Goal: Information Seeking & Learning: Learn about a topic

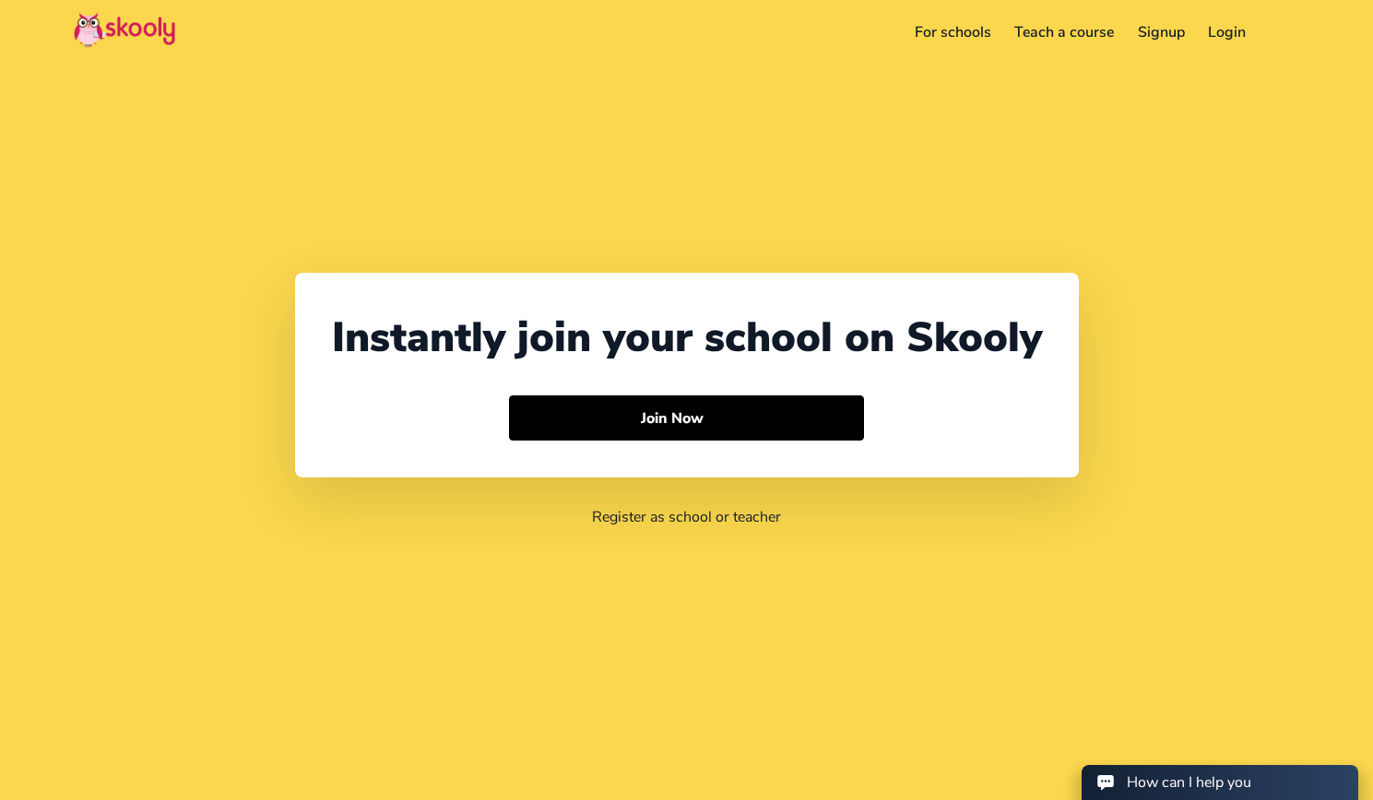
select select "91"
select select "[GEOGRAPHIC_DATA]"
select select "[GEOGRAPHIC_DATA]/[GEOGRAPHIC_DATA]"
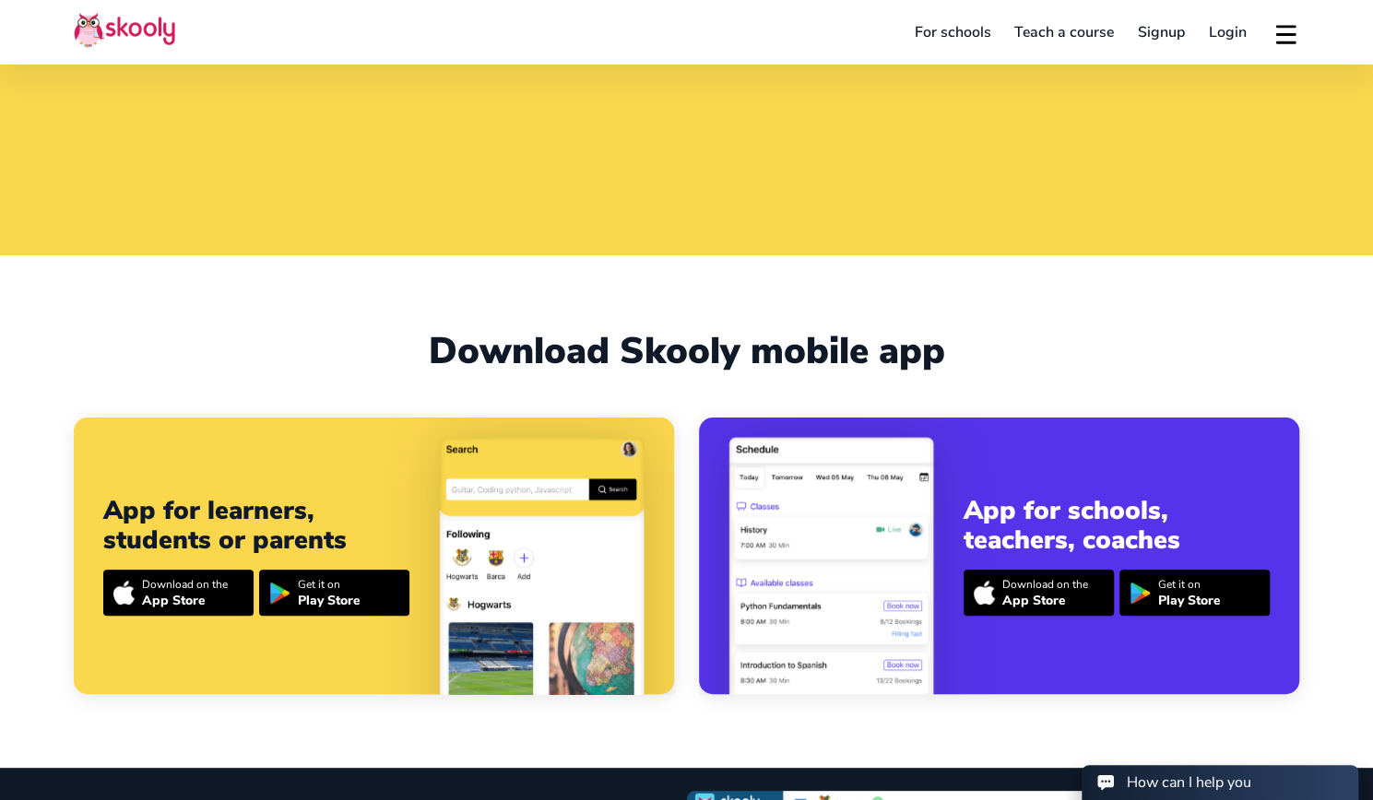
scroll to position [549, 0]
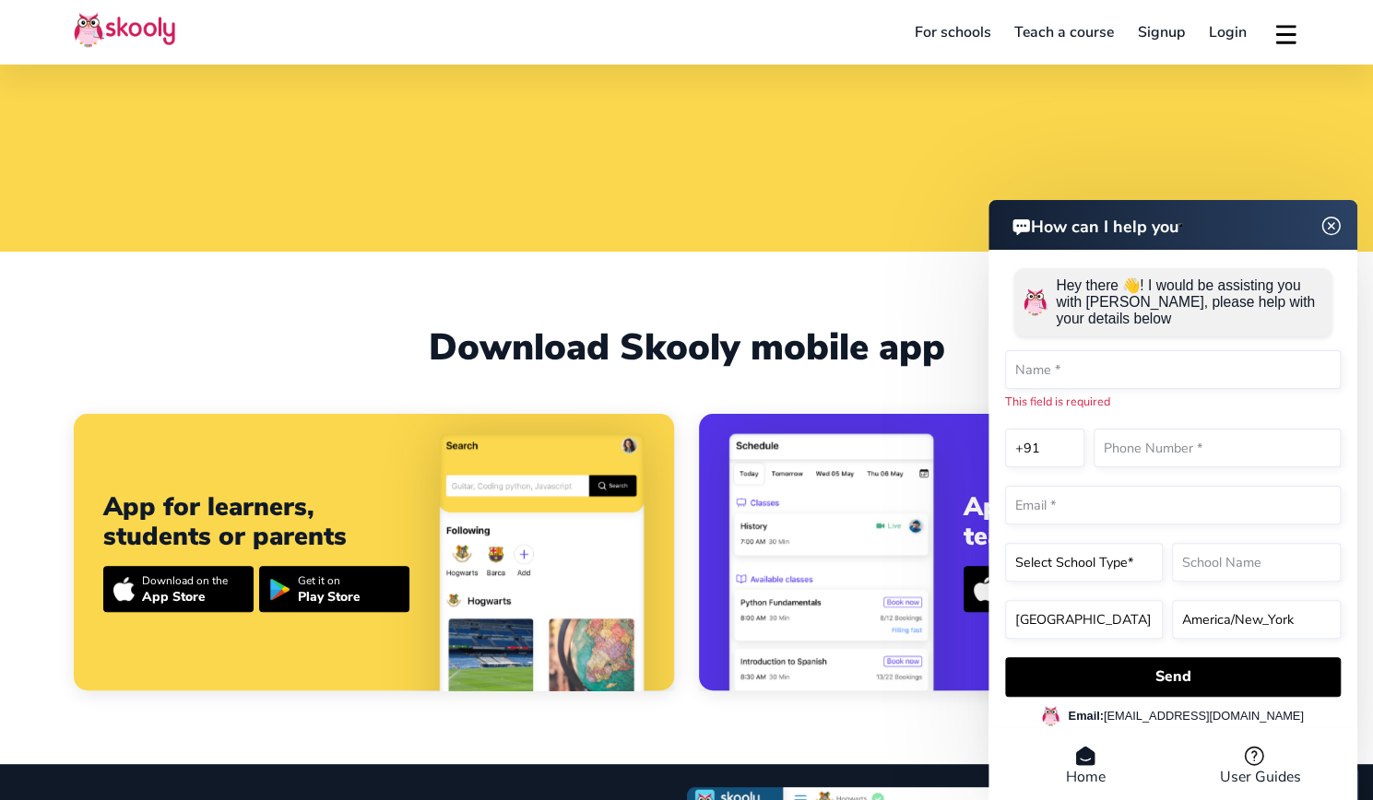
click at [1323, 248] on header "How can I help you" at bounding box center [1172, 225] width 369 height 50
click at [1335, 219] on img at bounding box center [1331, 225] width 35 height 23
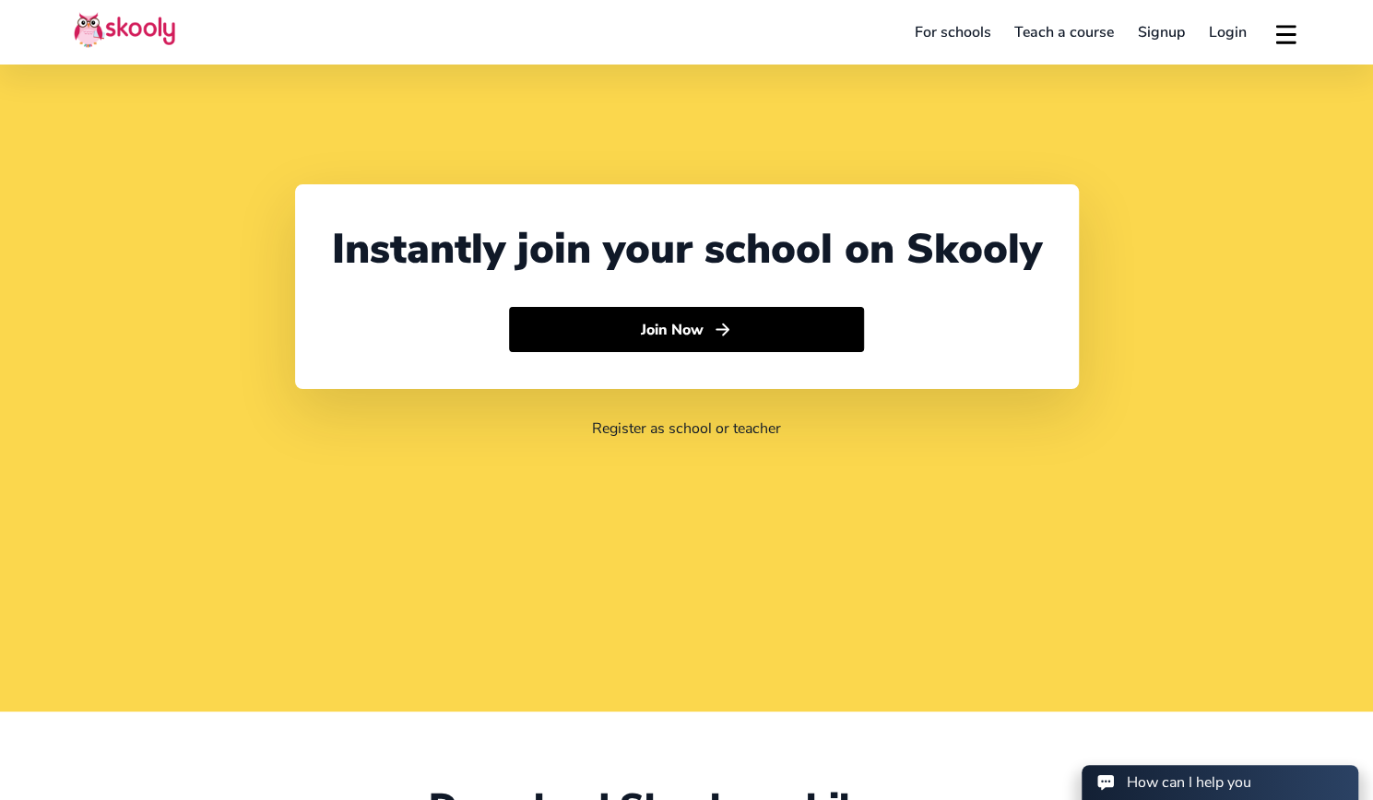
scroll to position [0, 0]
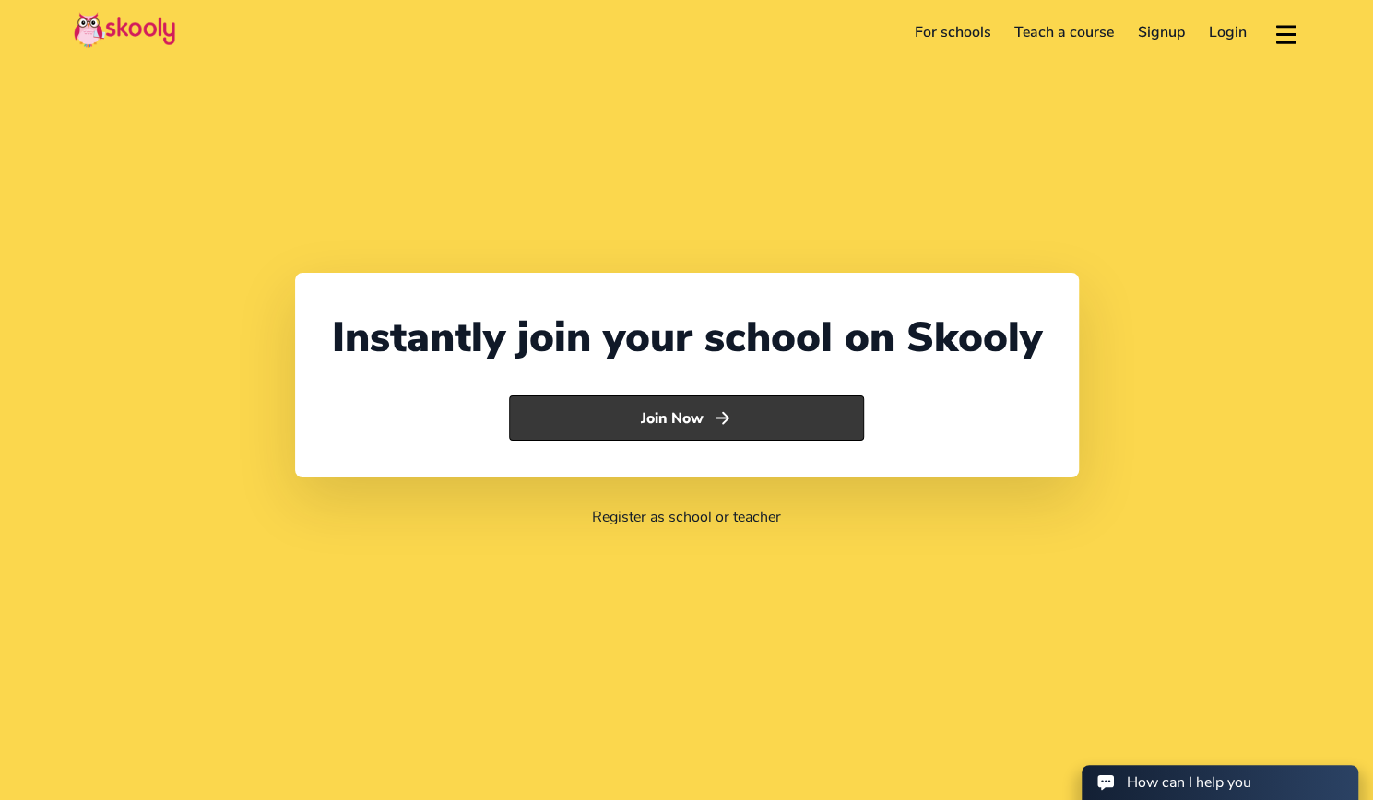
click at [720, 410] on icon "Arrow Forward" at bounding box center [722, 417] width 19 height 19
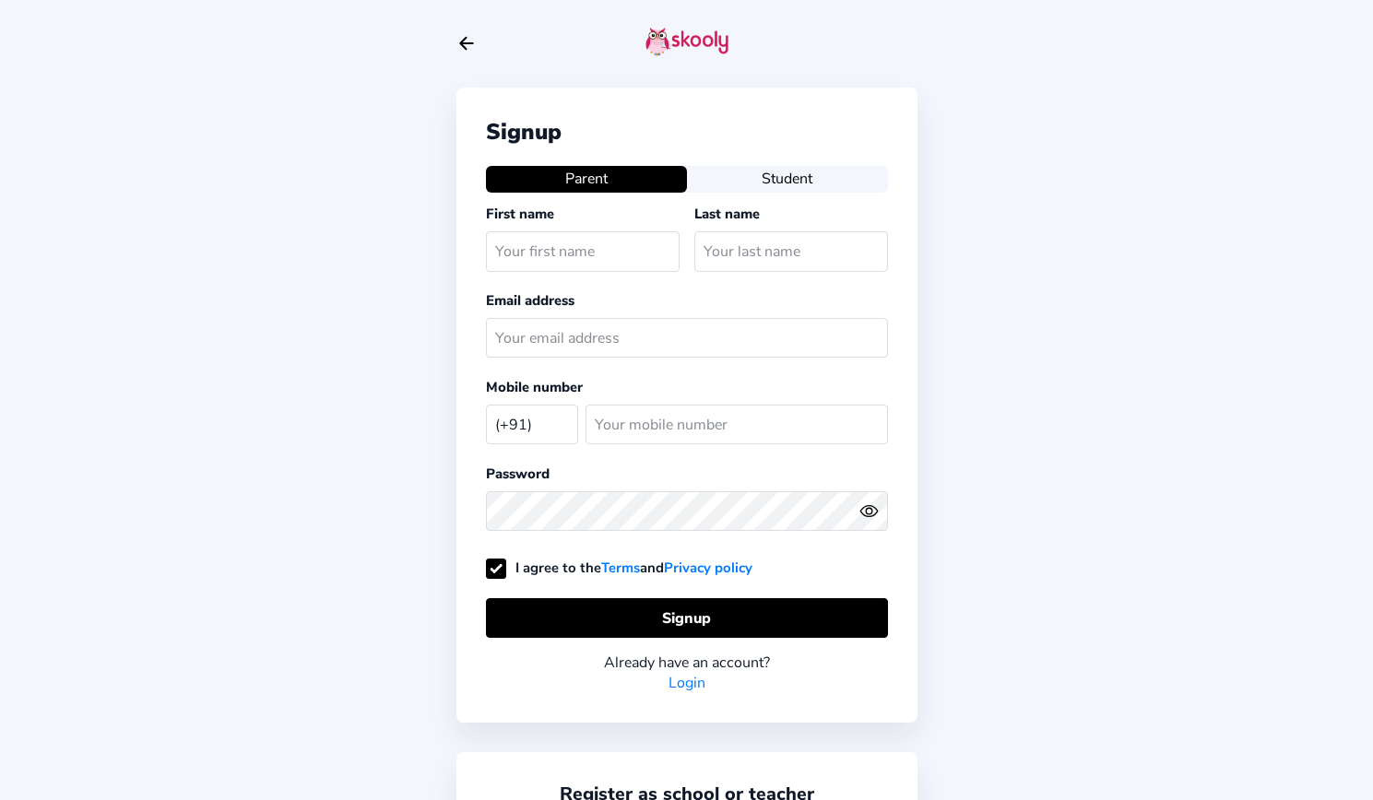
select select "IN"
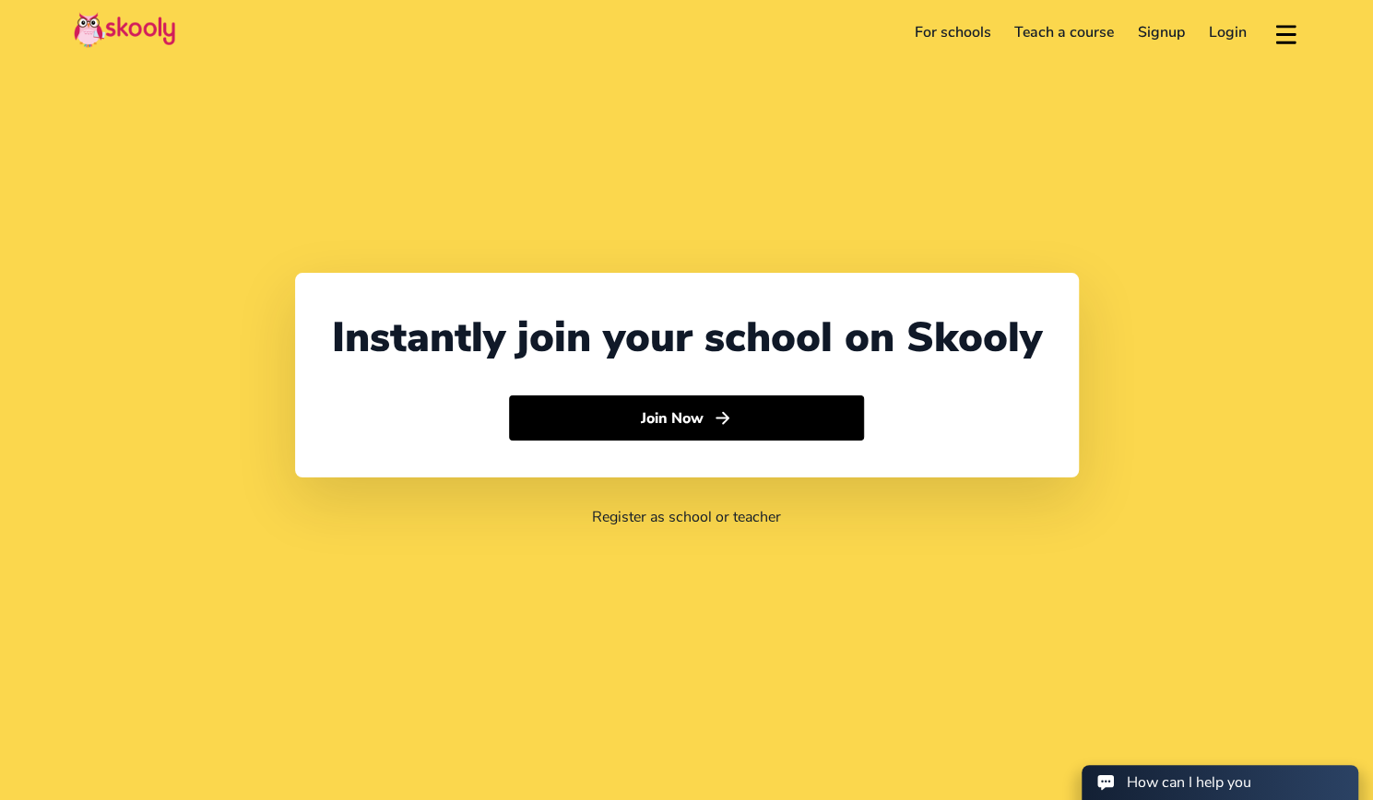
select select "91"
select select "[GEOGRAPHIC_DATA]"
select select "[GEOGRAPHIC_DATA]/[GEOGRAPHIC_DATA]"
click at [943, 30] on link "For schools" at bounding box center [953, 33] width 101 height 30
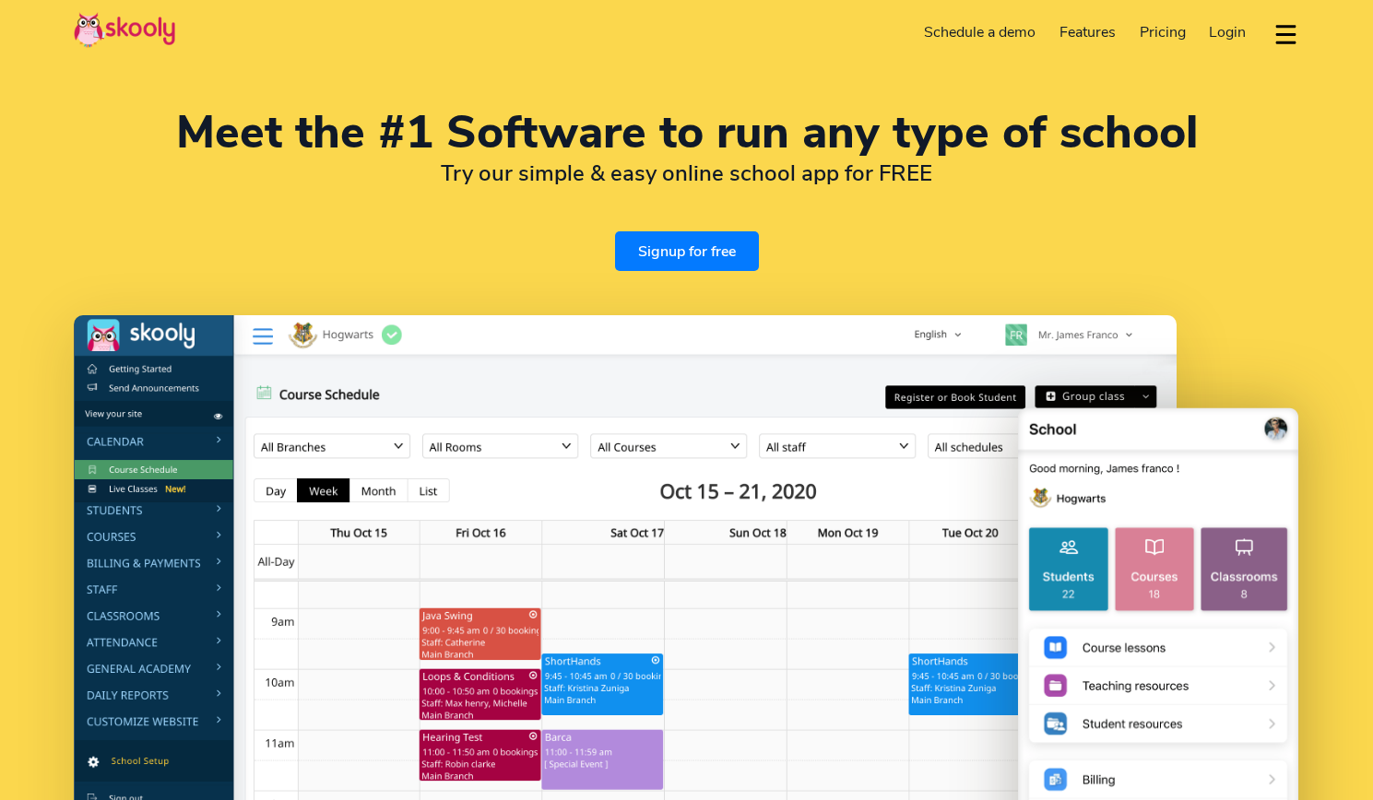
select select "en"
select select "91"
select select "[GEOGRAPHIC_DATA]"
select select "[GEOGRAPHIC_DATA]/[GEOGRAPHIC_DATA]"
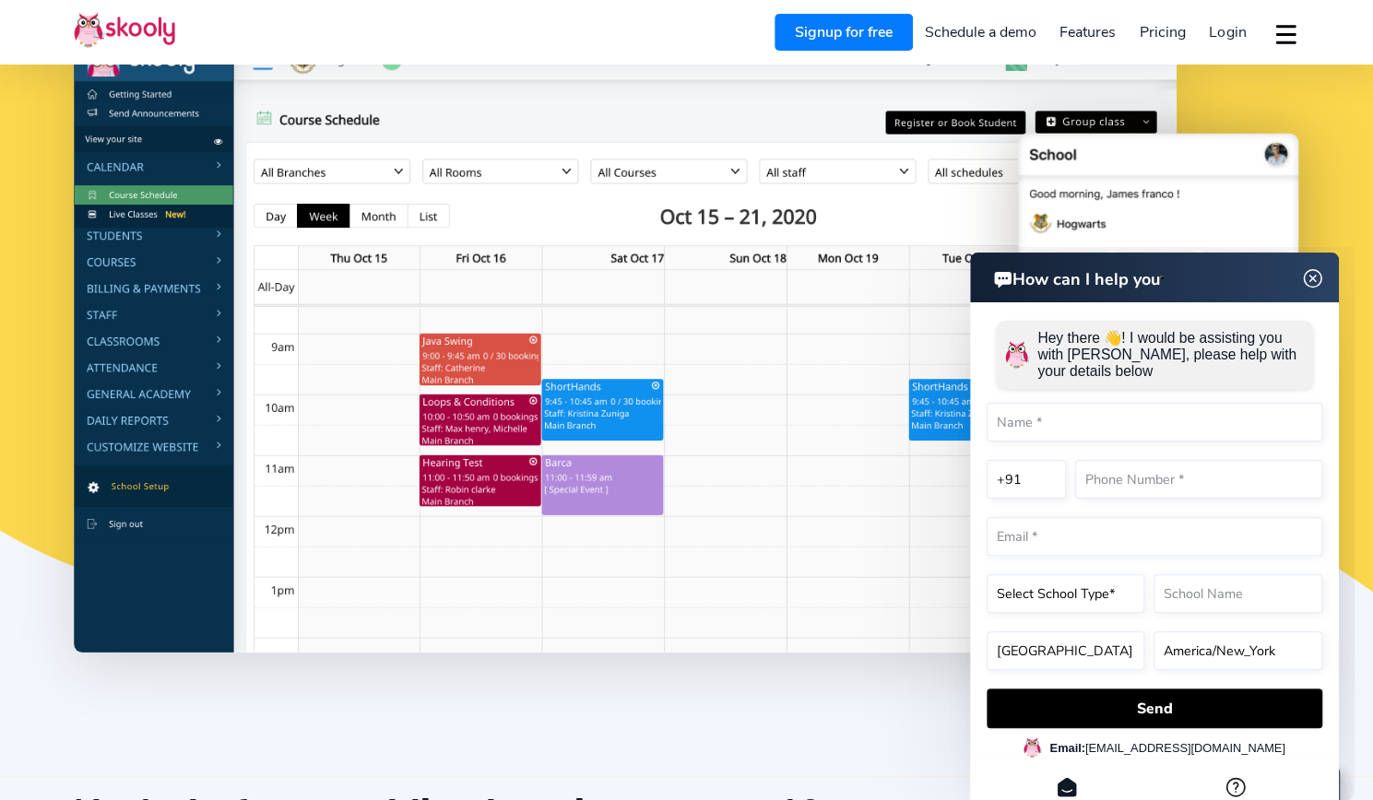
scroll to position [276, 0]
click at [1321, 281] on img at bounding box center [1312, 278] width 35 height 23
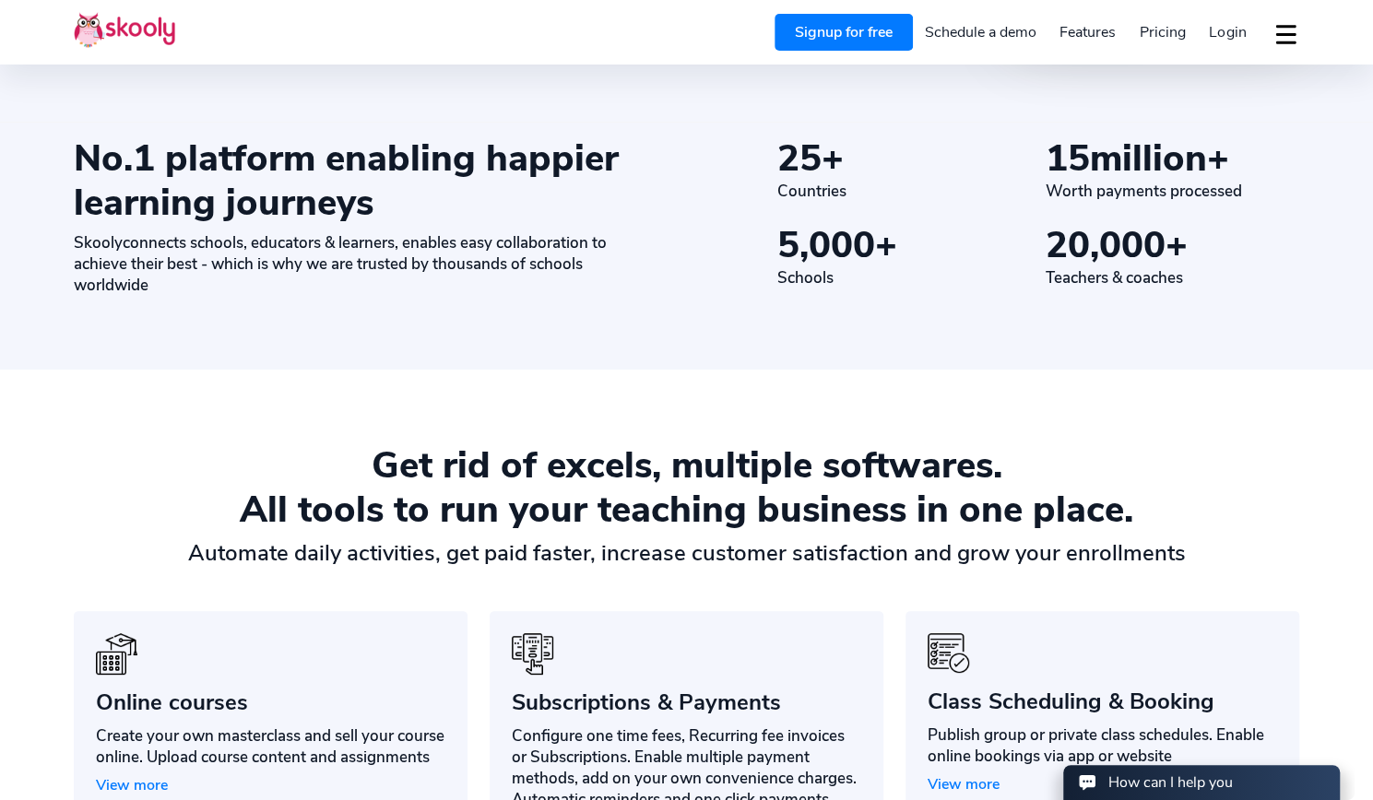
scroll to position [930, 0]
click at [1165, 32] on span "Pricing" at bounding box center [1163, 32] width 46 height 20
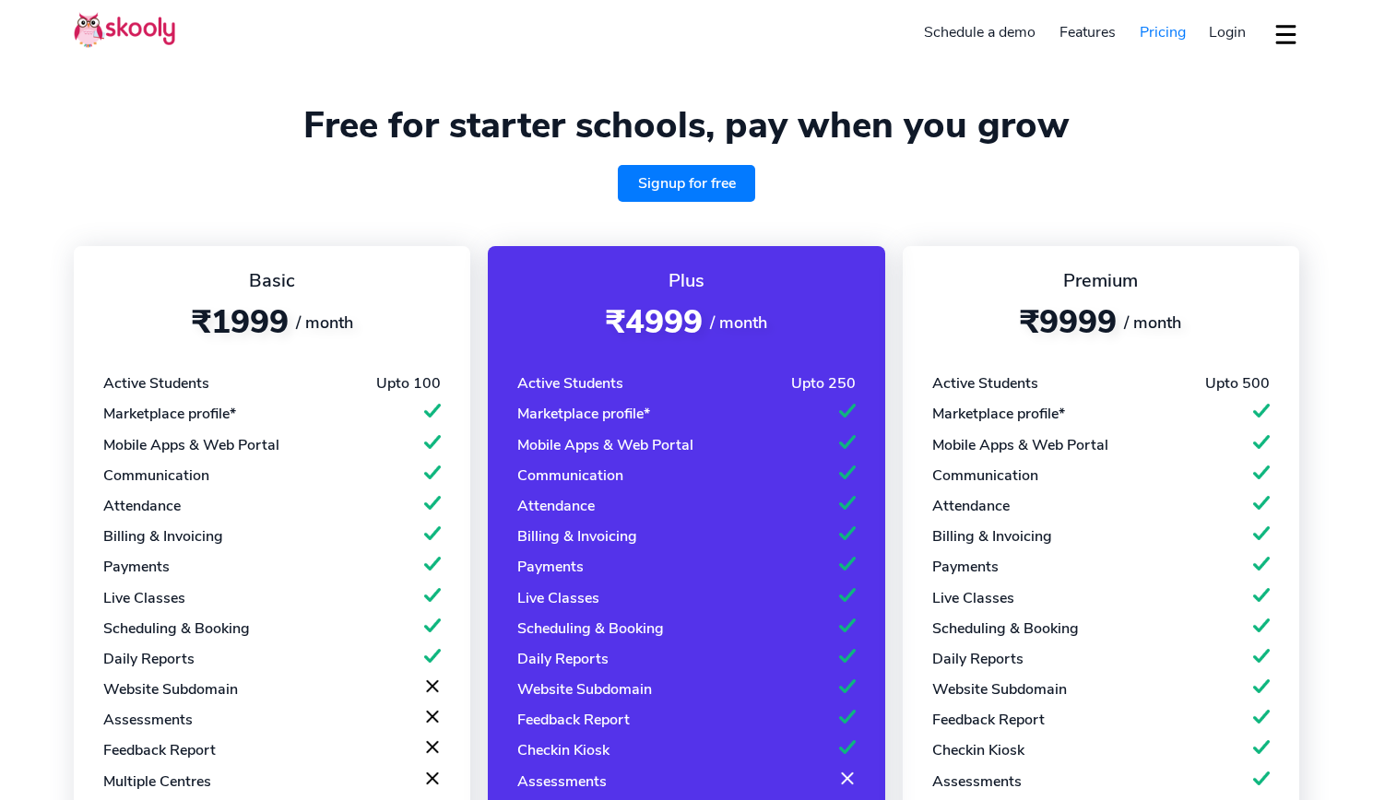
select select "en"
select select "91"
select select "[GEOGRAPHIC_DATA]"
select select "[GEOGRAPHIC_DATA]/[GEOGRAPHIC_DATA]"
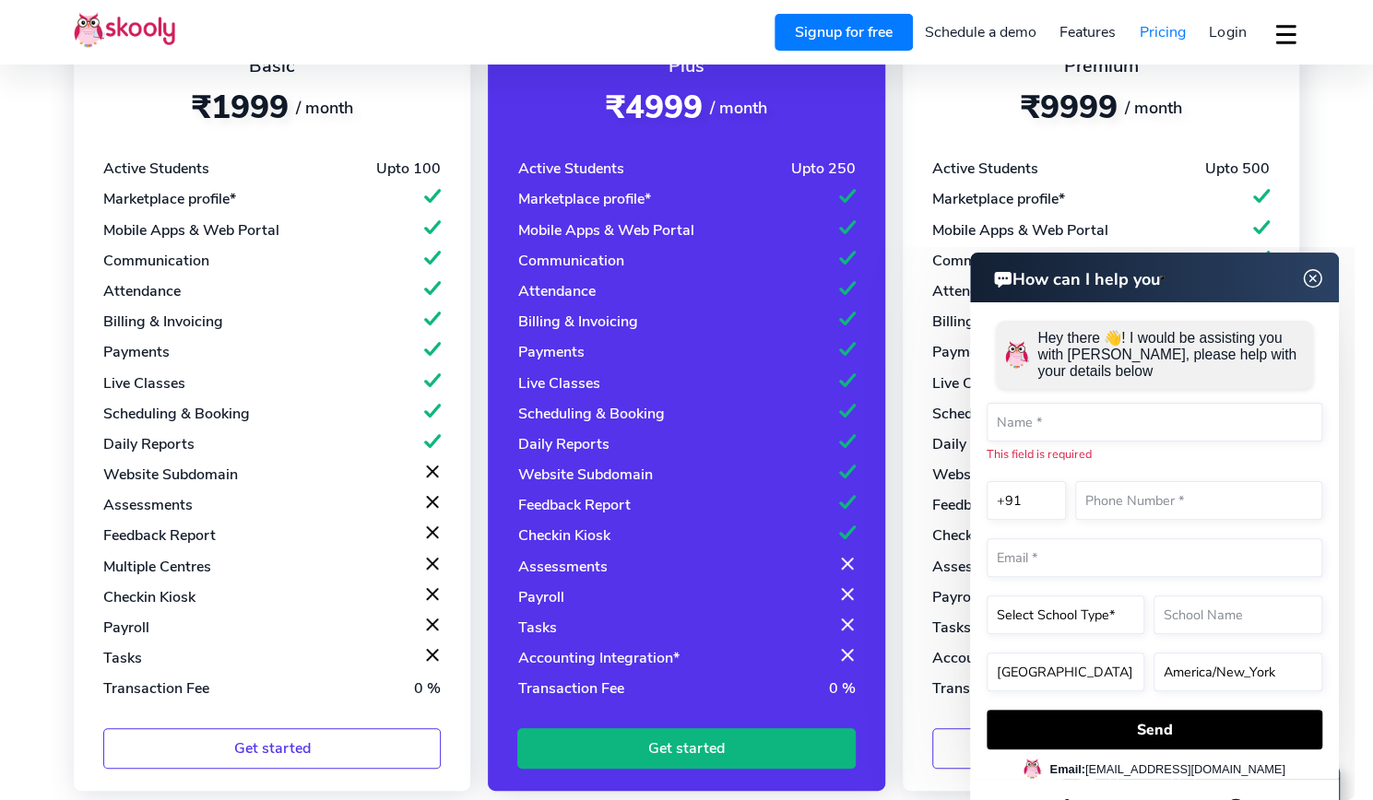
scroll to position [209, 0]
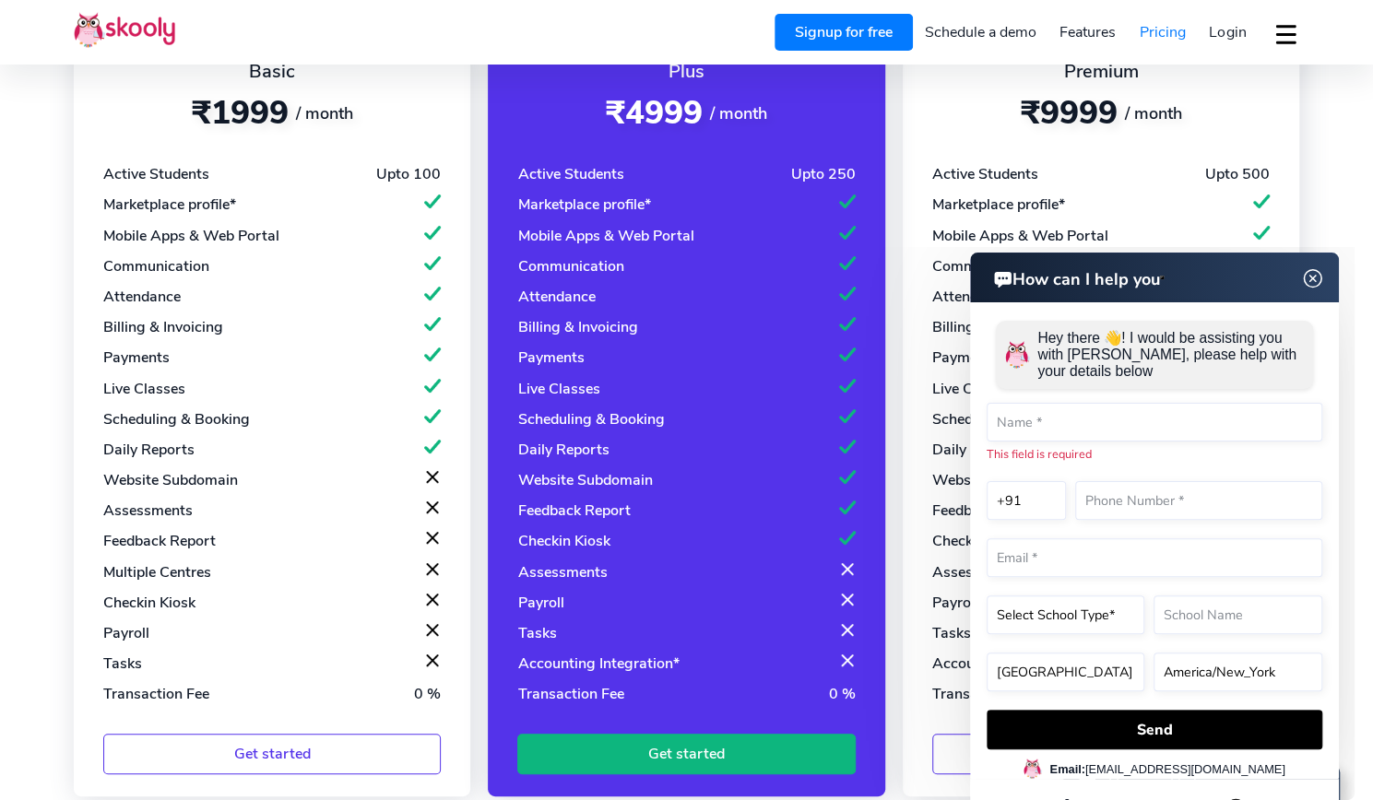
click at [1311, 277] on img at bounding box center [1312, 278] width 35 height 23
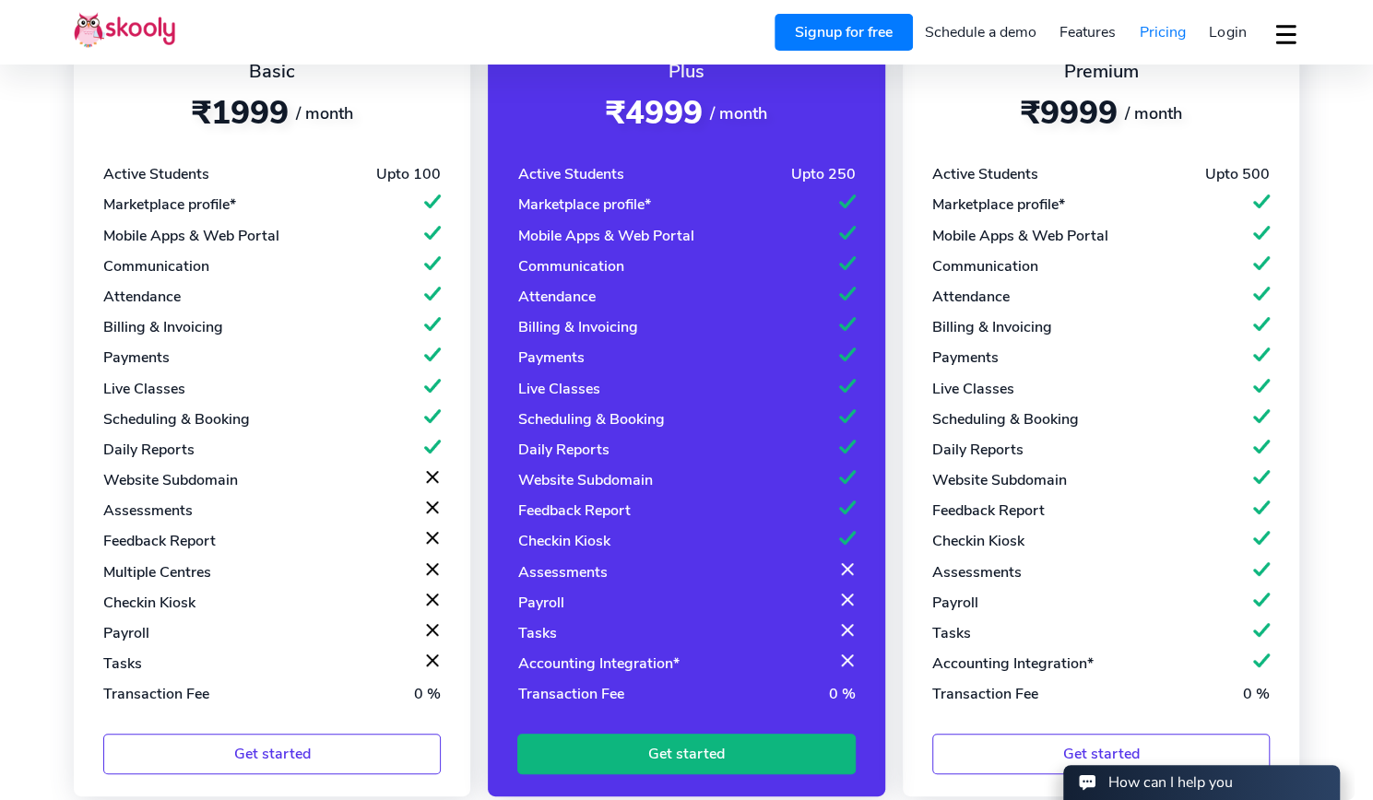
click at [468, 124] on div "Basic ₹1999 / month Active Students Upto 100 Marketplace profile* Mobile Apps &…" at bounding box center [272, 416] width 396 height 759
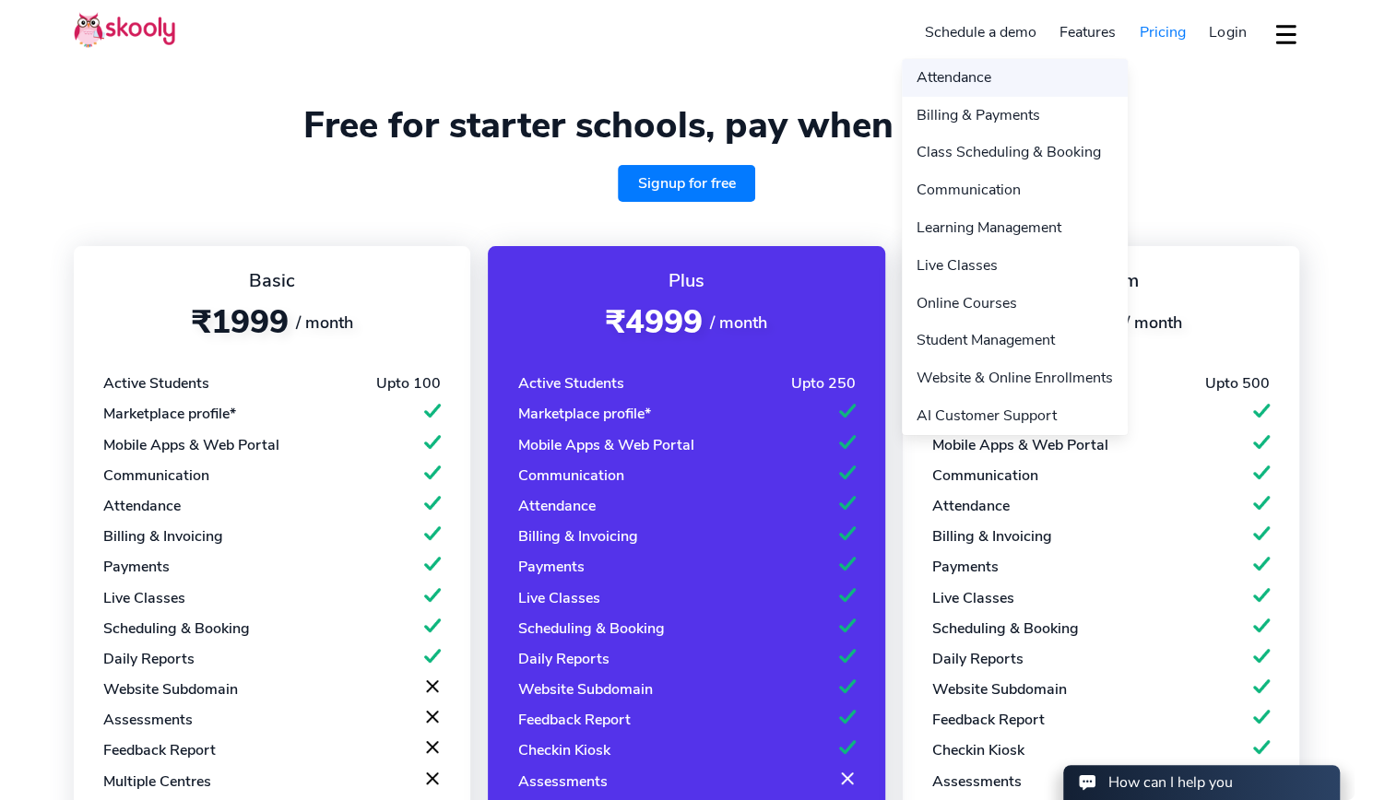
click at [959, 80] on link "Attendance" at bounding box center [1015, 78] width 226 height 38
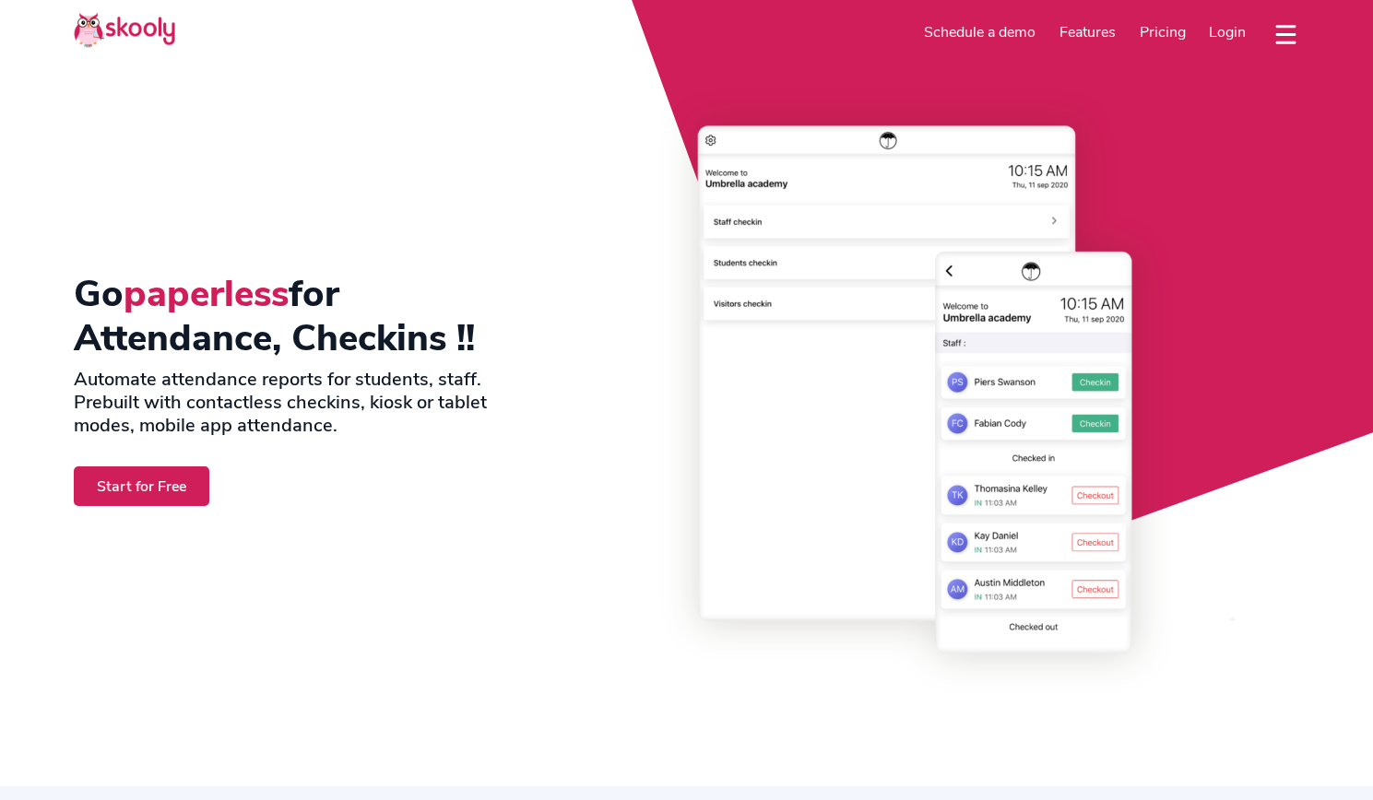
select select "en"
select select "91"
select select "[GEOGRAPHIC_DATA]"
select select "[GEOGRAPHIC_DATA]/[GEOGRAPHIC_DATA]"
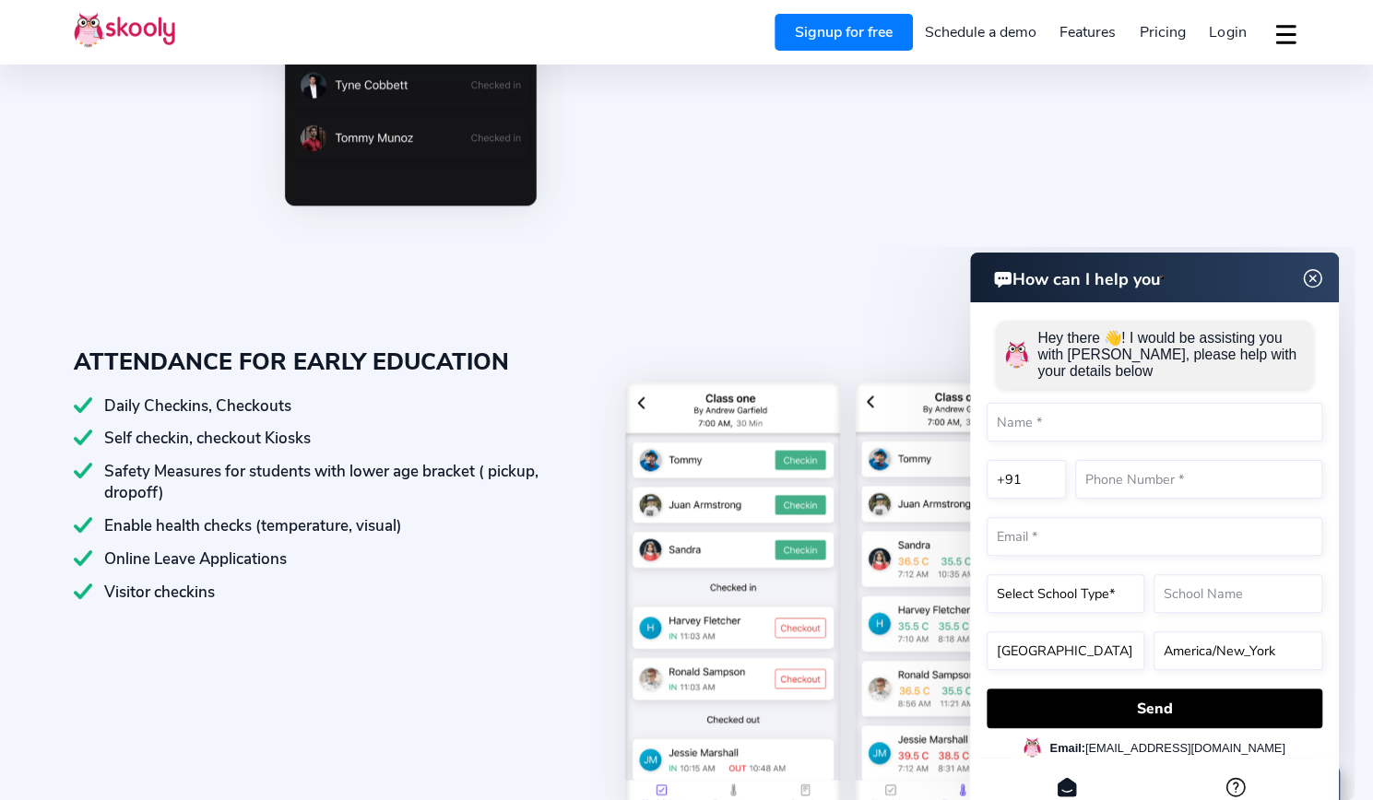
scroll to position [1284, 0]
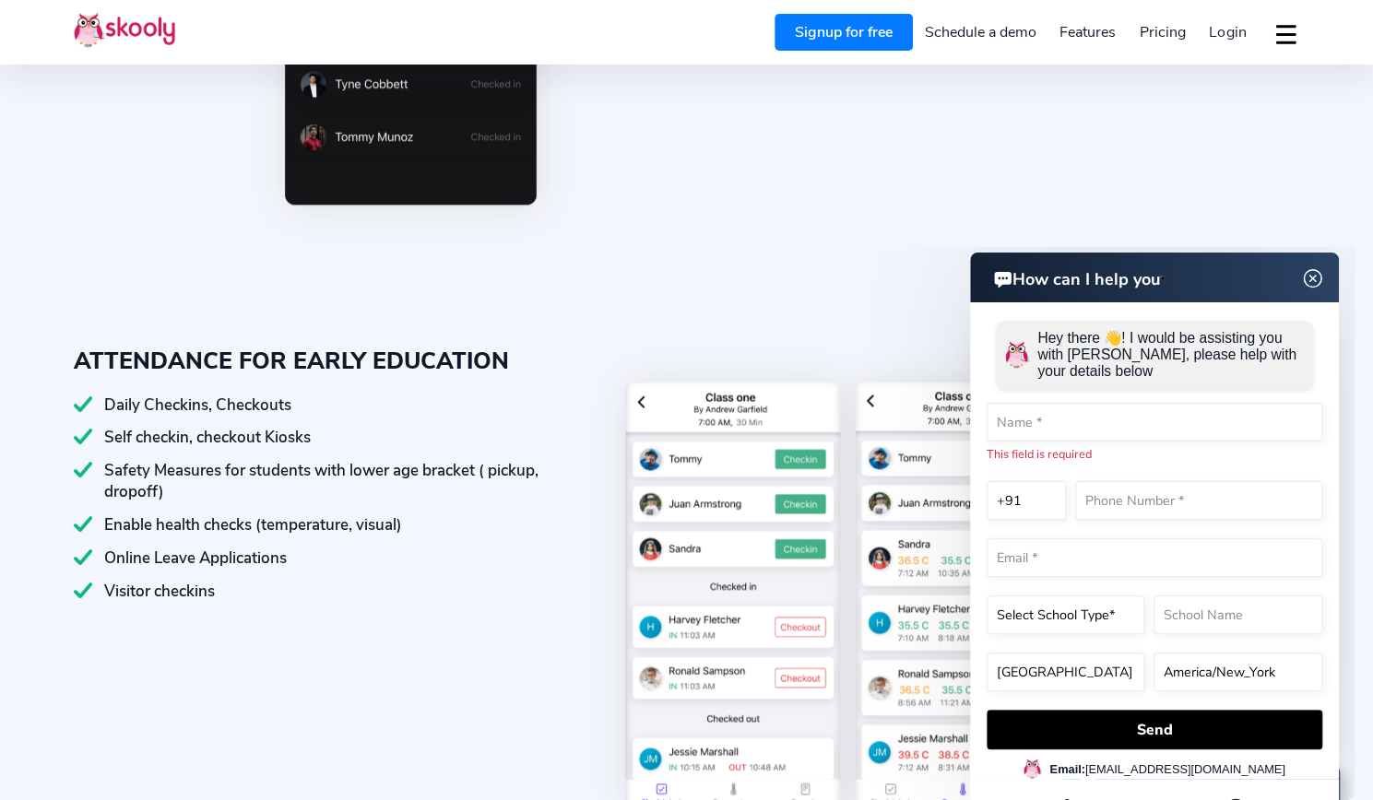
click at [1309, 279] on img at bounding box center [1312, 278] width 35 height 23
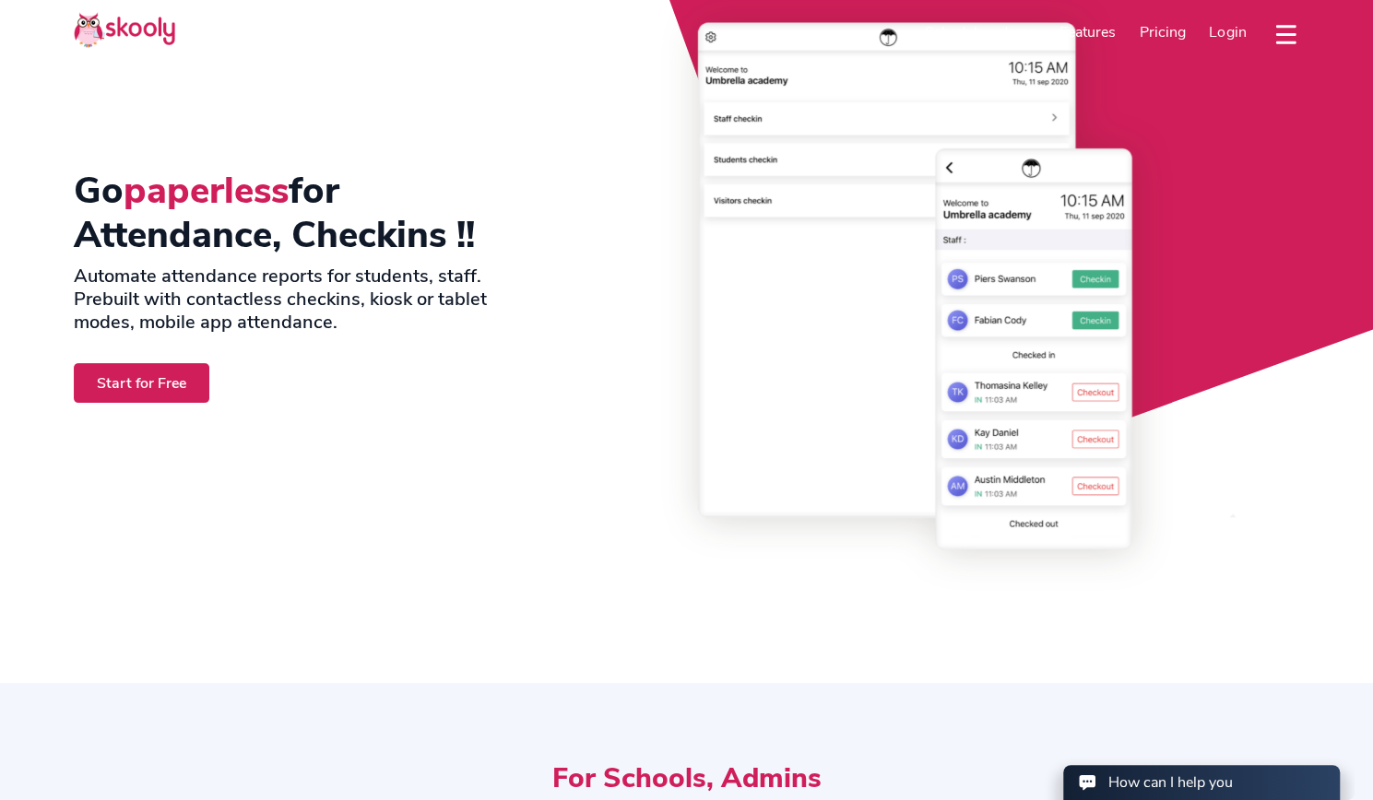
scroll to position [4, 0]
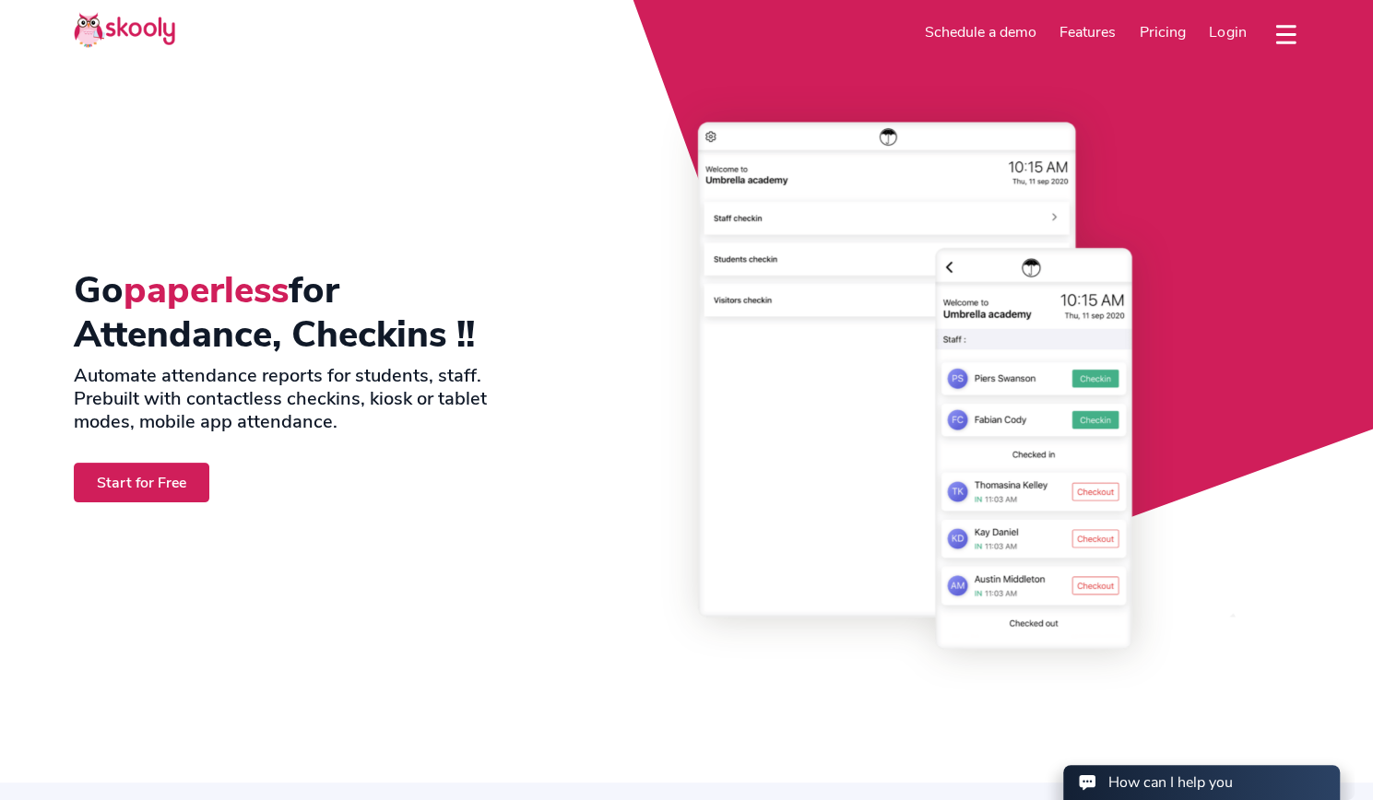
click at [123, 46] on img at bounding box center [124, 30] width 101 height 36
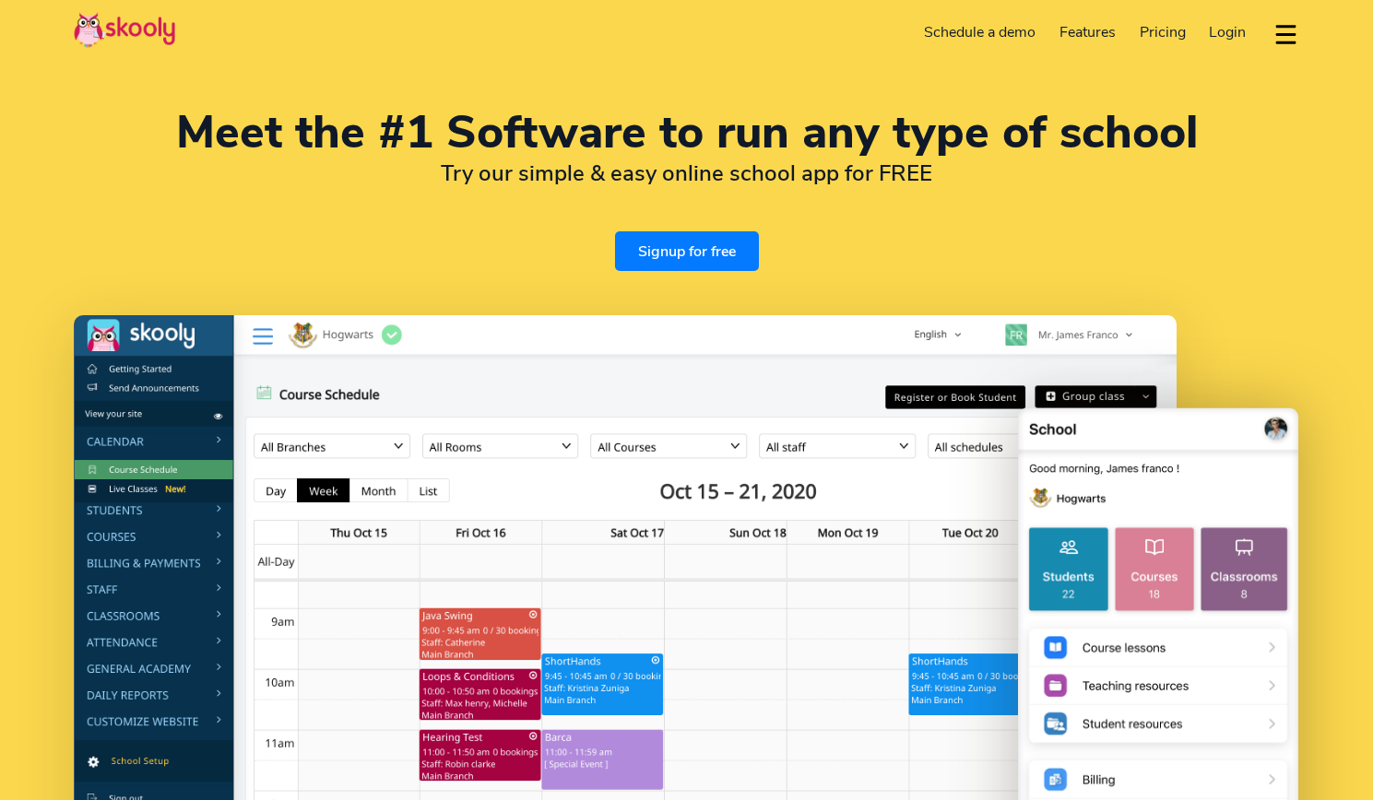
select select "en"
select select "91"
select select "[GEOGRAPHIC_DATA]"
select select "[GEOGRAPHIC_DATA]/[GEOGRAPHIC_DATA]"
